Goal: Task Accomplishment & Management: Use online tool/utility

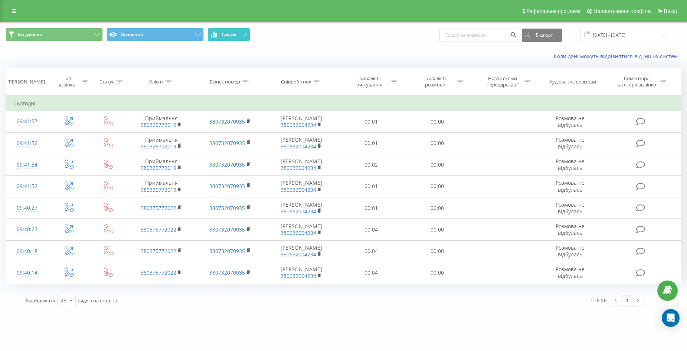
click at [237, 33] on button "Графік" at bounding box center [228, 34] width 43 height 13
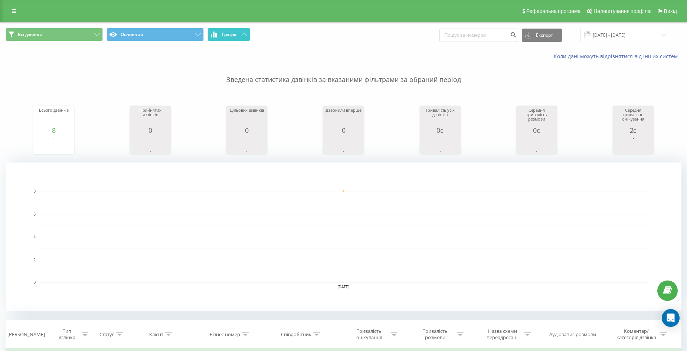
click at [236, 34] on span "Графік" at bounding box center [229, 34] width 14 height 5
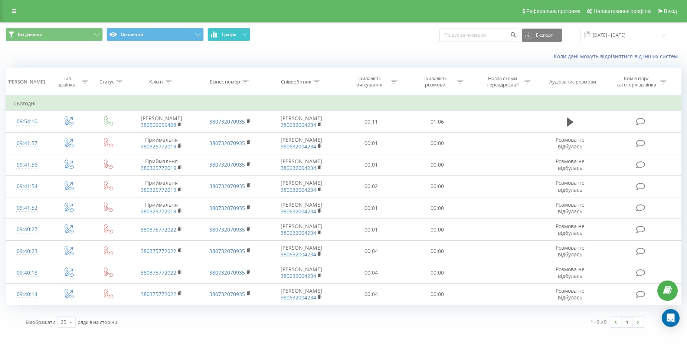
click at [234, 31] on button "Графік" at bounding box center [228, 34] width 43 height 13
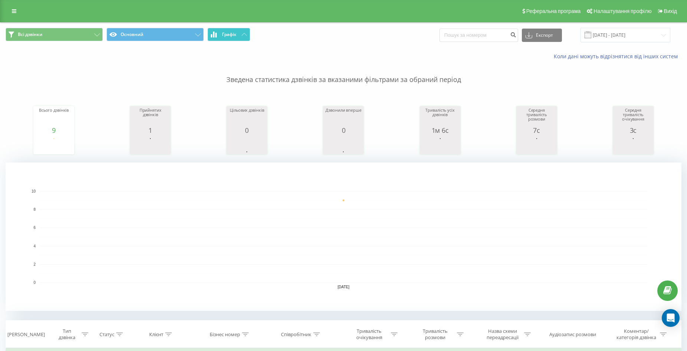
click at [233, 36] on span "Графік" at bounding box center [229, 34] width 14 height 5
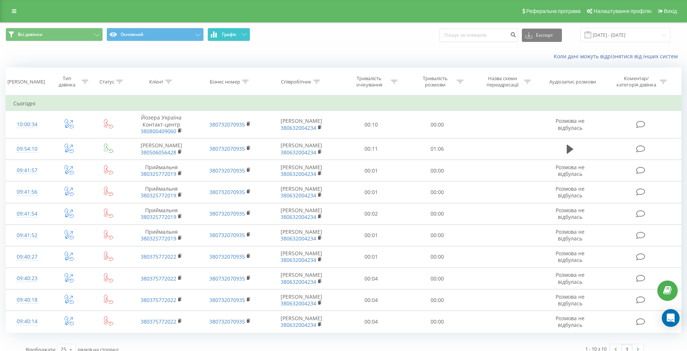
click at [236, 32] on span "Графік" at bounding box center [229, 34] width 14 height 5
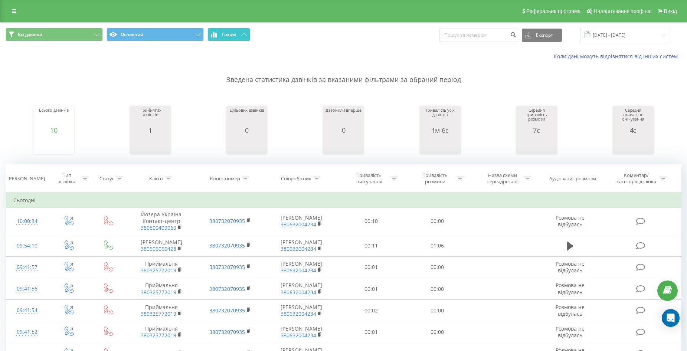
click at [238, 31] on button "Графік" at bounding box center [228, 34] width 43 height 13
